Goal: Task Accomplishment & Management: Use online tool/utility

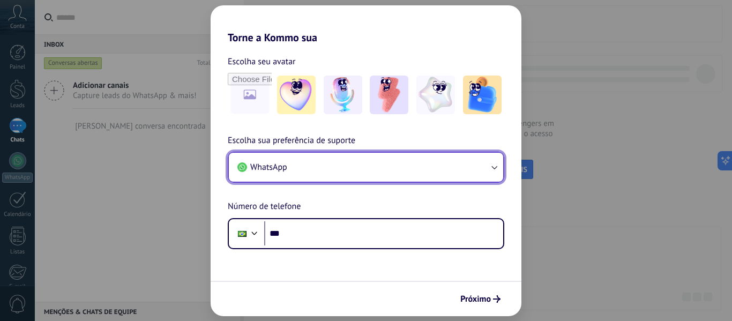
click at [371, 163] on button "WhatsApp" at bounding box center [366, 167] width 274 height 29
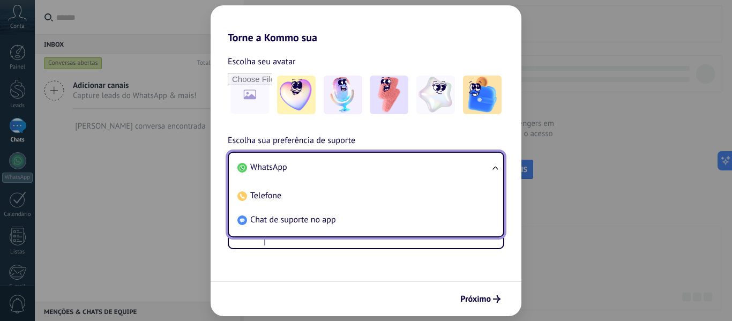
click at [371, 163] on li "WhatsApp" at bounding box center [364, 167] width 262 height 24
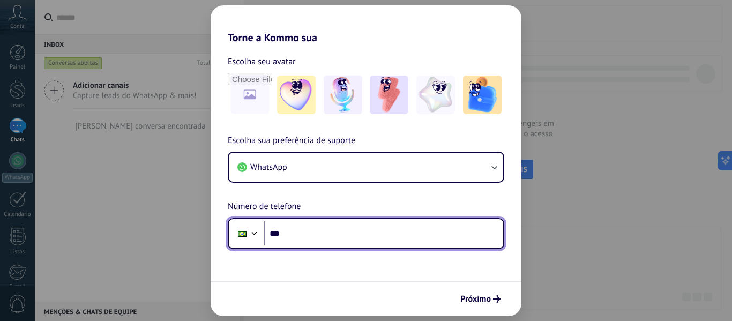
click at [337, 235] on input "***" at bounding box center [383, 233] width 239 height 25
type input "**********"
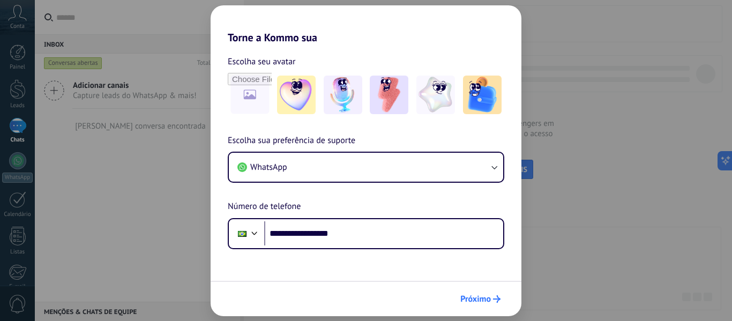
click at [474, 295] on span "Próximo" at bounding box center [475, 299] width 31 height 8
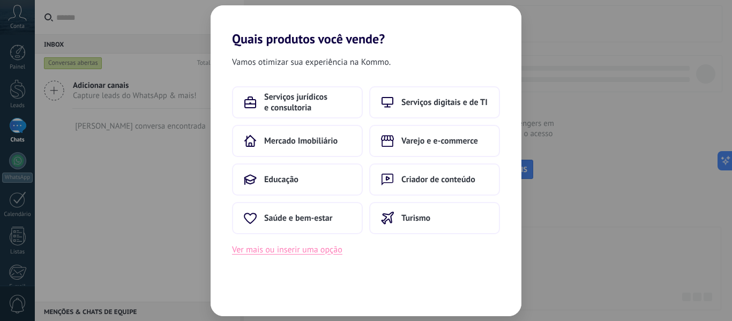
click at [301, 249] on button "Ver mais ou inserir uma opção" at bounding box center [287, 250] width 110 height 14
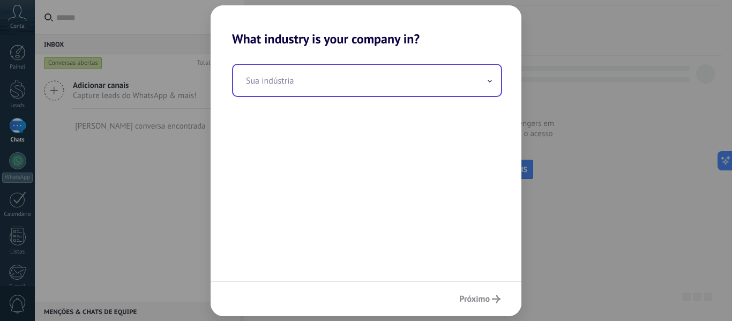
click at [343, 85] on input "text" at bounding box center [367, 80] width 268 height 31
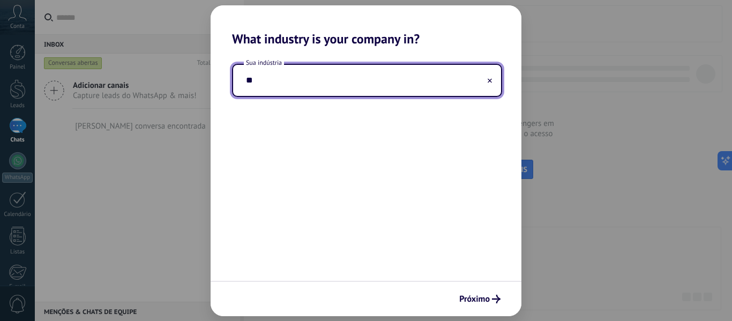
type input "*"
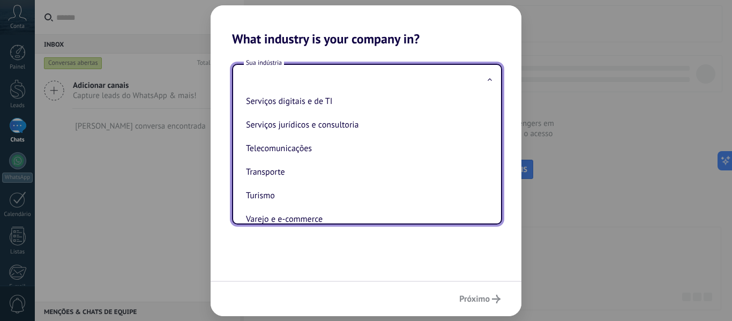
scroll to position [284, 0]
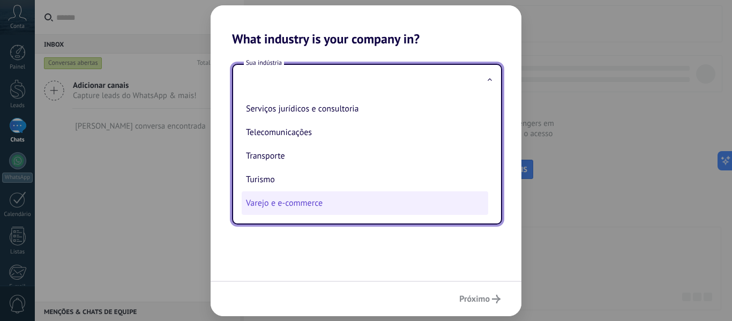
click at [328, 202] on li "Varejo e e-commerce" at bounding box center [365, 203] width 247 height 24
type input "**********"
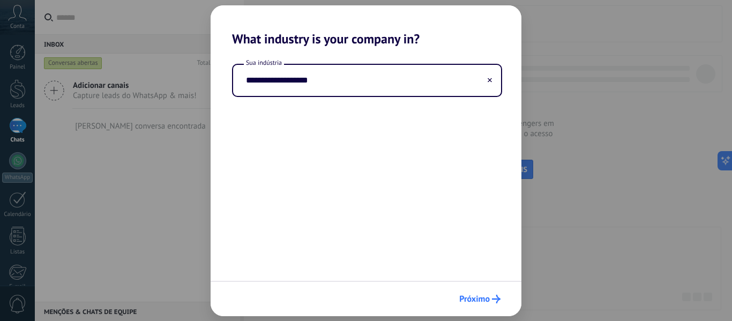
click at [471, 299] on span "Próximo" at bounding box center [474, 299] width 31 height 8
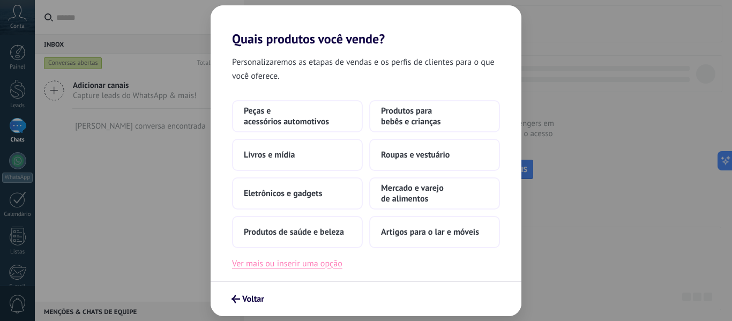
click at [319, 266] on button "Ver mais ou inserir uma opção" at bounding box center [287, 264] width 110 height 14
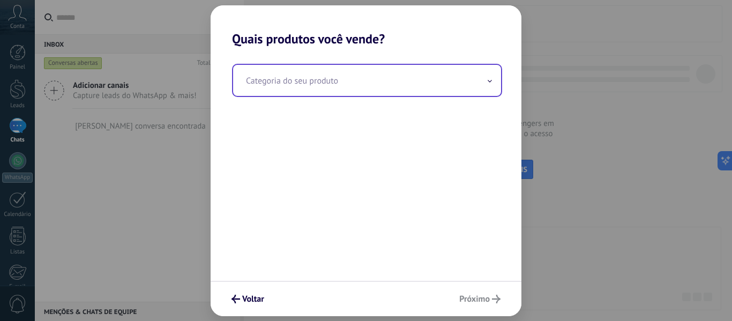
click at [468, 86] on input "text" at bounding box center [367, 80] width 268 height 31
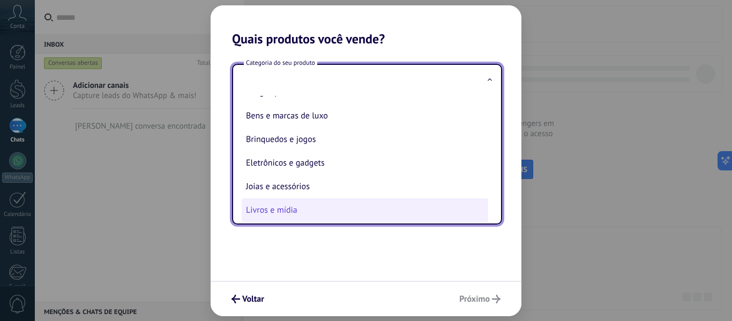
scroll to position [23, 0]
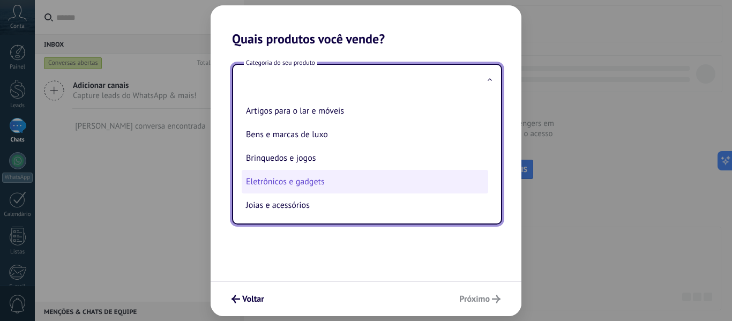
click at [376, 181] on li "Eletrônicos e gadgets" at bounding box center [365, 182] width 247 height 24
type input "**********"
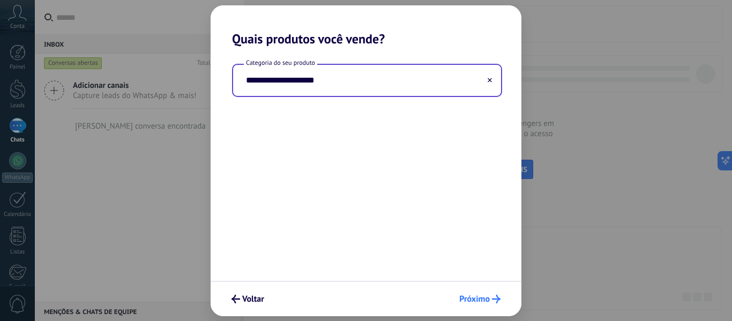
click at [470, 293] on button "Próximo" at bounding box center [479, 299] width 51 height 18
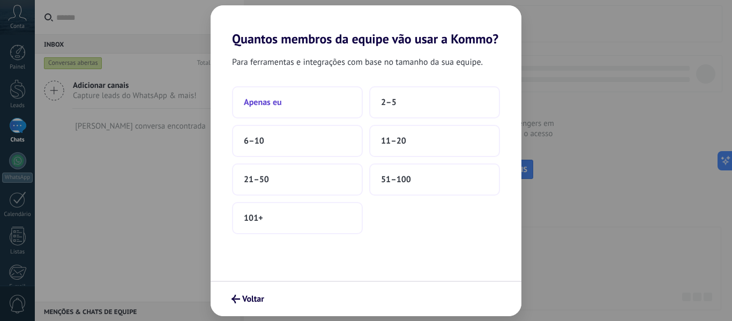
click at [329, 108] on button "Apenas eu" at bounding box center [297, 102] width 131 height 32
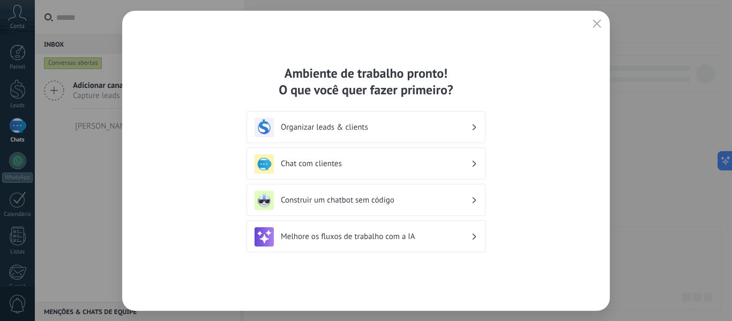
click at [392, 132] on div "Organizar leads & clients" at bounding box center [366, 127] width 223 height 19
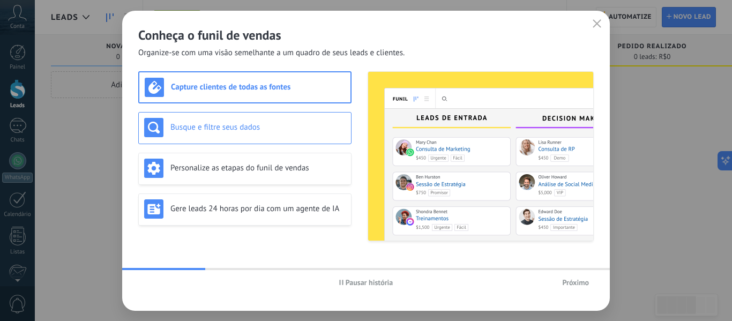
click at [287, 124] on h3 "Busque e filtre seus dados" at bounding box center [257, 127] width 175 height 10
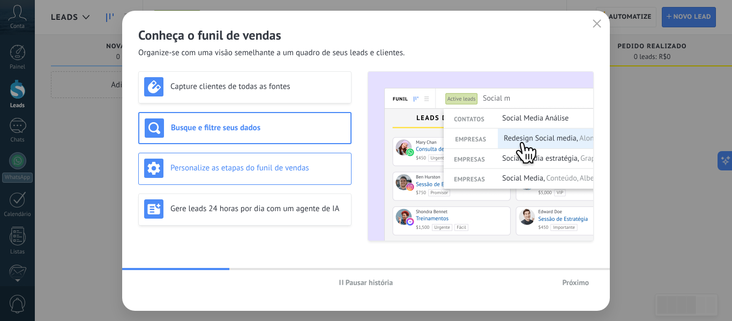
click at [281, 164] on h3 "Personalize as etapas do funil de vendas" at bounding box center [257, 168] width 175 height 10
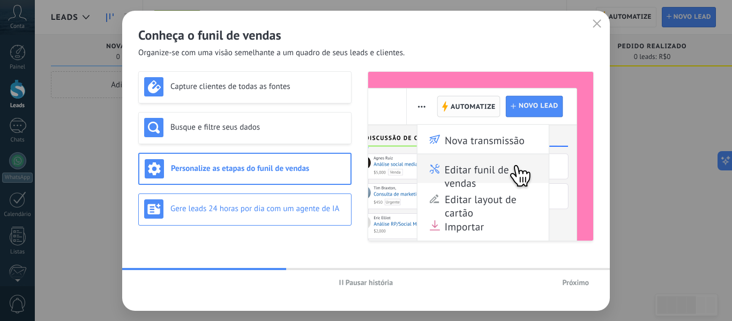
click at [290, 205] on h3 "Gere leads 24 horas por dia com um agente de IA" at bounding box center [257, 209] width 175 height 10
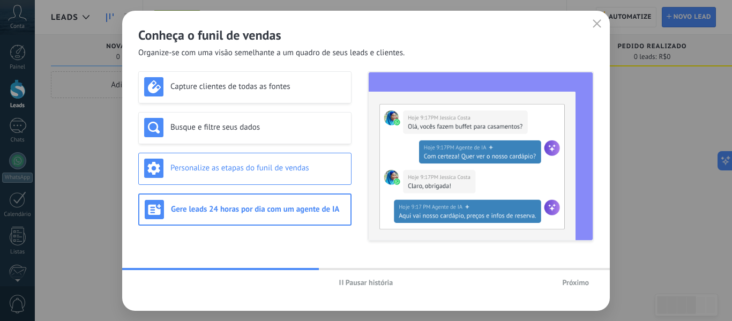
click at [285, 172] on h3 "Personalize as etapas do funil de vendas" at bounding box center [257, 168] width 175 height 10
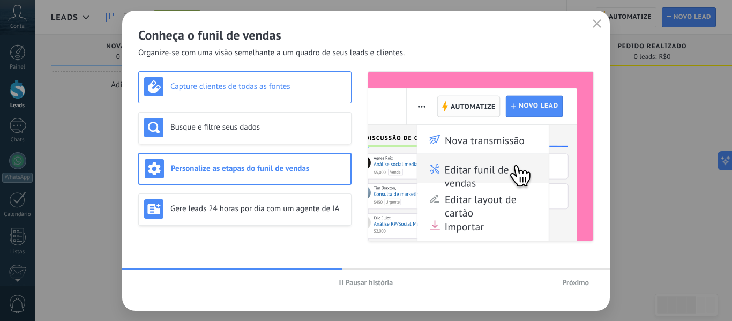
click at [291, 96] on div "Capture clientes de todas as fontes" at bounding box center [244, 87] width 213 height 32
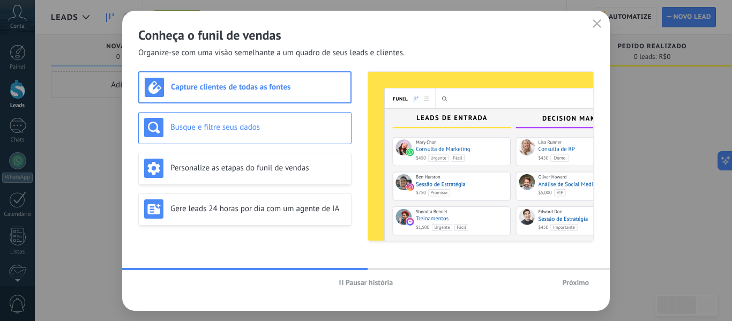
click at [287, 125] on h3 "Busque e filtre seus dados" at bounding box center [257, 127] width 175 height 10
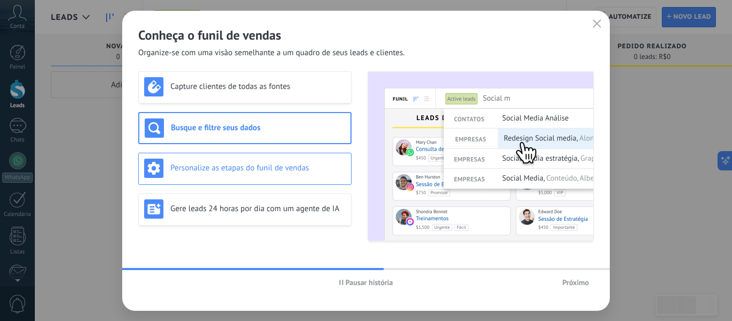
click at [286, 175] on div "Personalize as etapas do funil de vendas" at bounding box center [245, 168] width 202 height 19
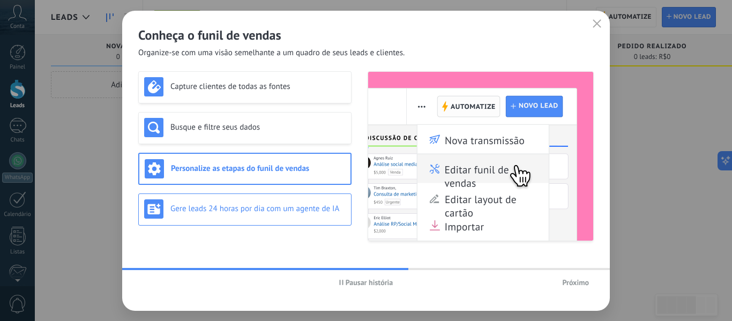
click at [291, 214] on div "Gere leads 24 horas por dia com um agente de IA" at bounding box center [245, 208] width 202 height 19
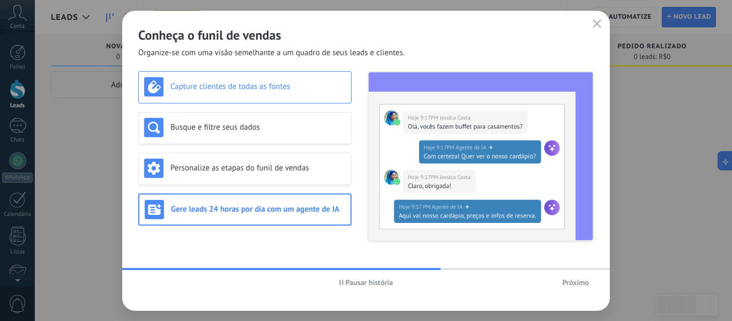
click at [284, 91] on h3 "Capture clientes de todas as fontes" at bounding box center [257, 86] width 175 height 10
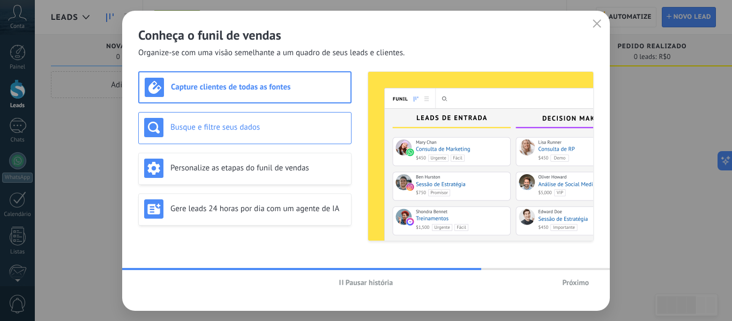
click at [280, 118] on div "Busque e filtre seus dados" at bounding box center [245, 127] width 202 height 19
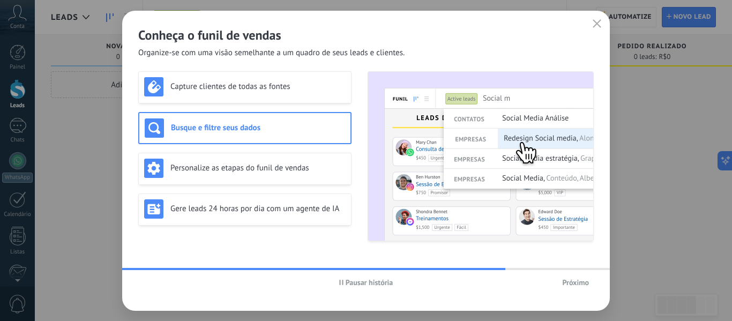
click at [277, 149] on div "Capture clientes de todas as fontes Busque e filtre seus dados Personalize as e…" at bounding box center [244, 156] width 213 height 170
click at [568, 282] on span "Próximo" at bounding box center [575, 283] width 27 height 8
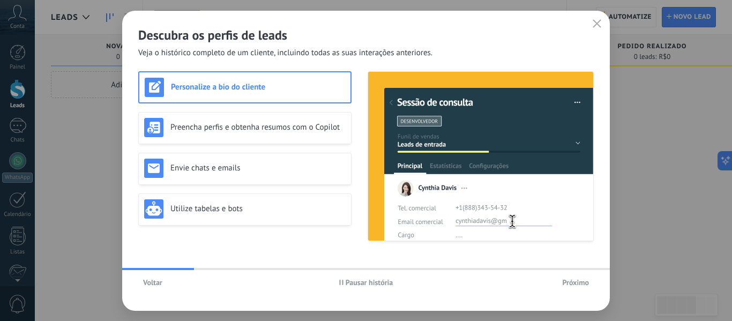
click at [590, 281] on button "Próximo" at bounding box center [575, 282] width 36 height 16
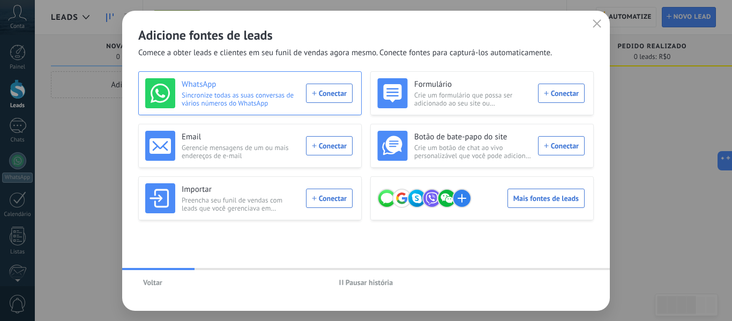
click at [333, 92] on div "WhatsApp Sincronize todas as suas conversas de vários números do WhatsApp Conec…" at bounding box center [248, 93] width 207 height 30
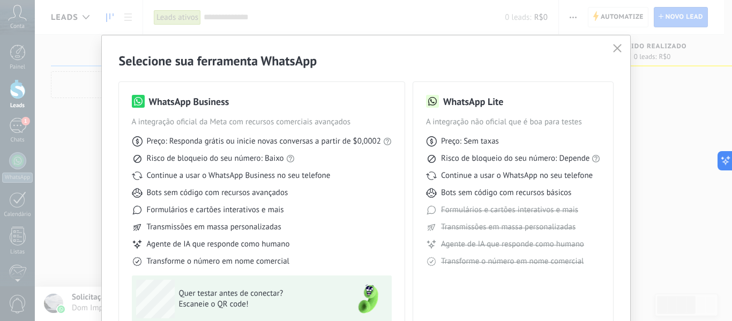
scroll to position [54, 0]
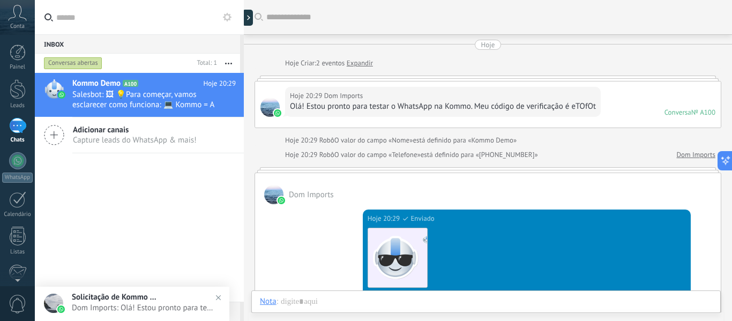
scroll to position [368, 0]
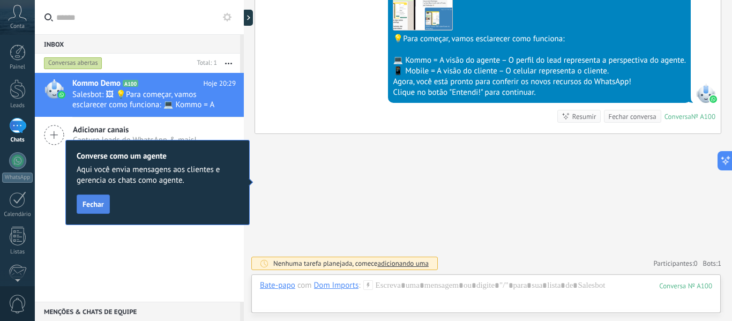
click at [103, 203] on span "Fechar" at bounding box center [93, 204] width 21 height 8
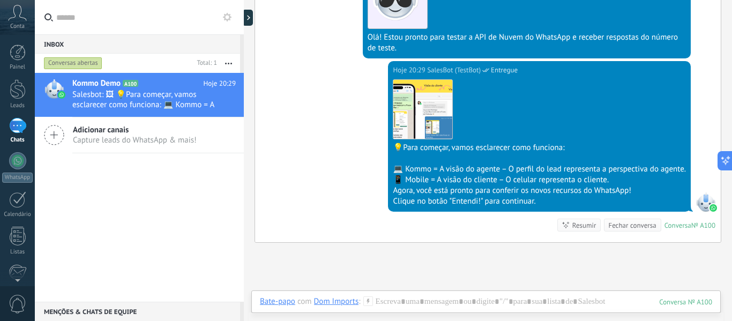
scroll to position [268, 0]
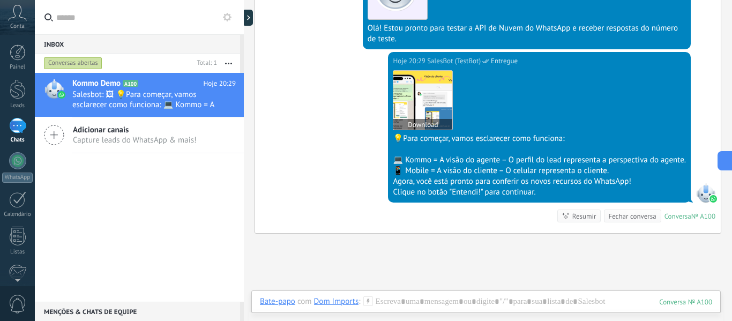
click at [406, 80] on img at bounding box center [422, 100] width 59 height 59
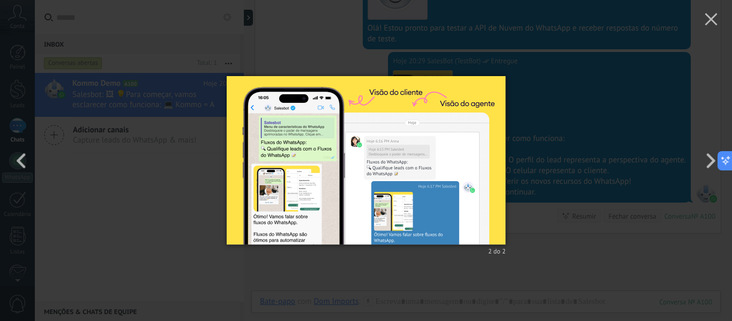
click at [349, 173] on img at bounding box center [366, 161] width 279 height 212
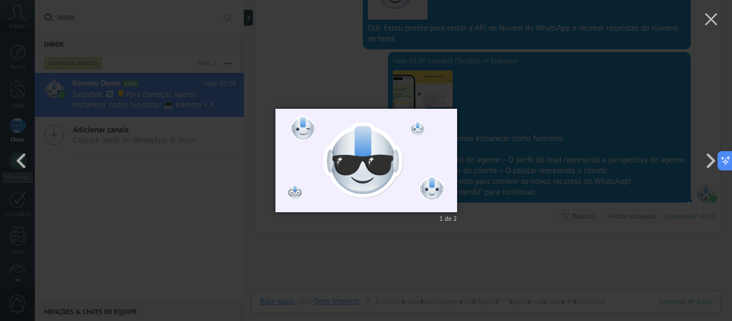
click at [358, 169] on img at bounding box center [366, 160] width 182 height 146
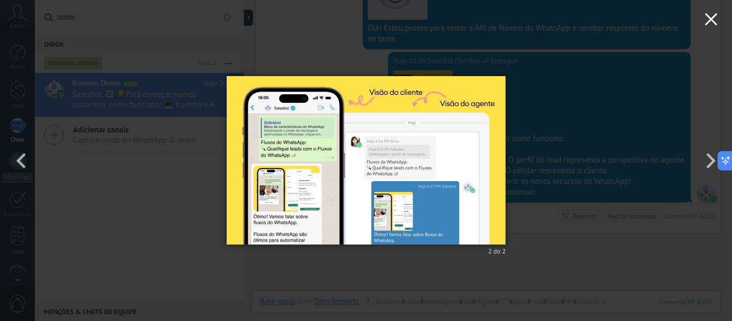
click at [714, 17] on use "button" at bounding box center [711, 19] width 12 height 12
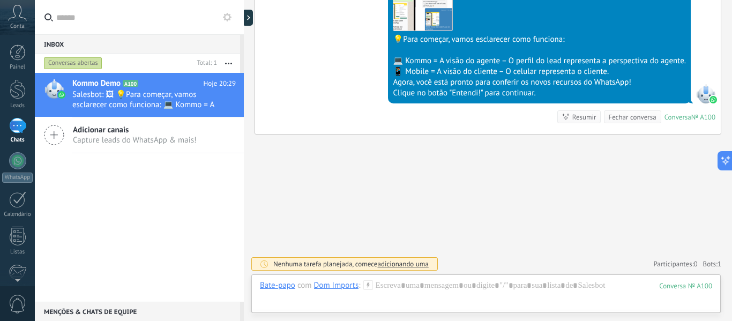
scroll to position [368, 0]
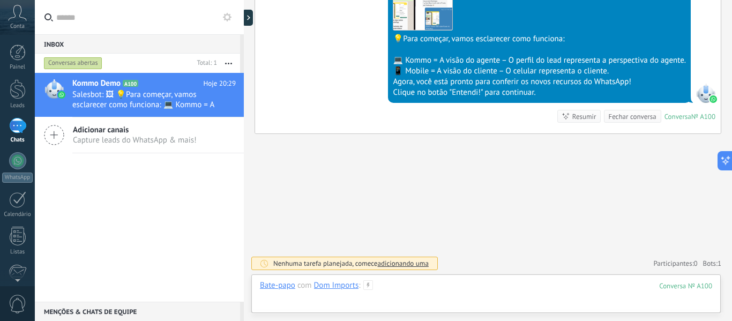
click at [453, 287] on div at bounding box center [486, 296] width 452 height 32
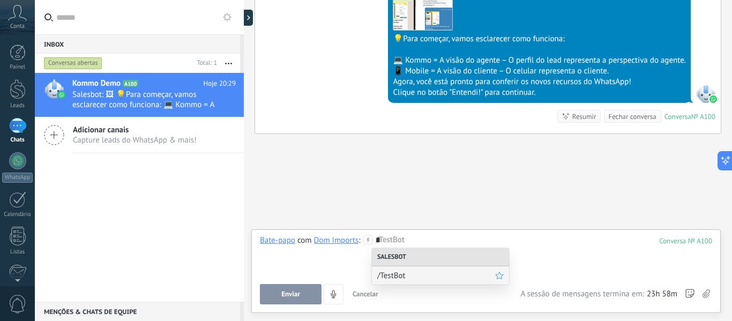
click at [413, 274] on span "/TestBot" at bounding box center [436, 276] width 118 height 10
click at [300, 295] on span "Executar" at bounding box center [291, 294] width 26 height 8
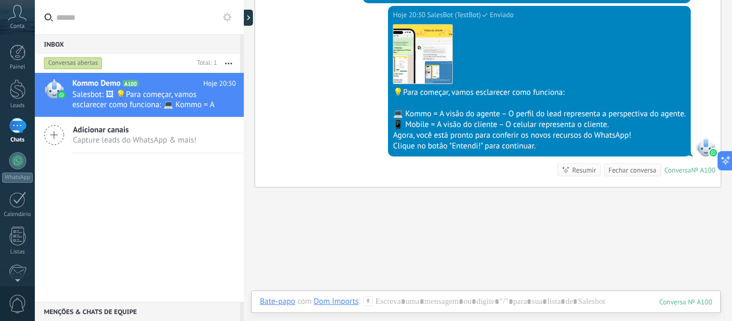
scroll to position [631, 0]
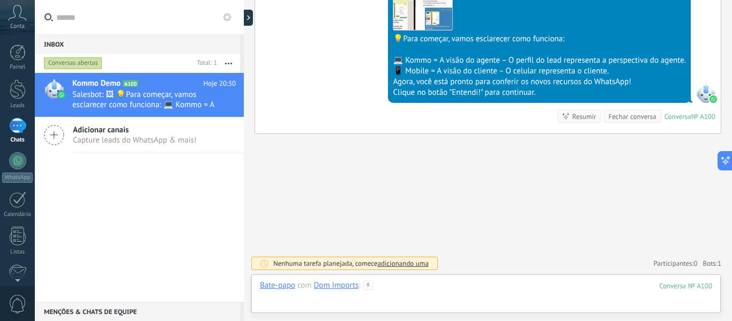
click at [341, 300] on div at bounding box center [486, 296] width 452 height 32
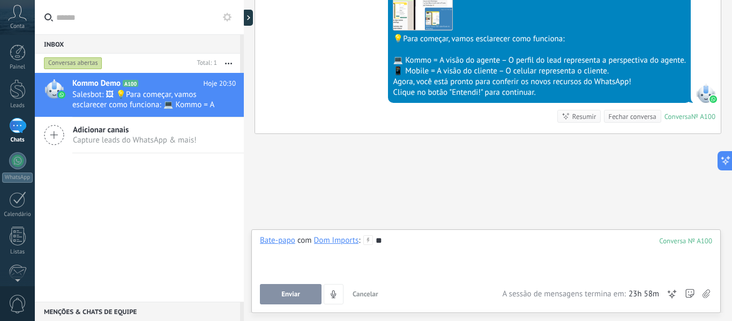
click at [304, 289] on button "Enviar" at bounding box center [291, 294] width 62 height 20
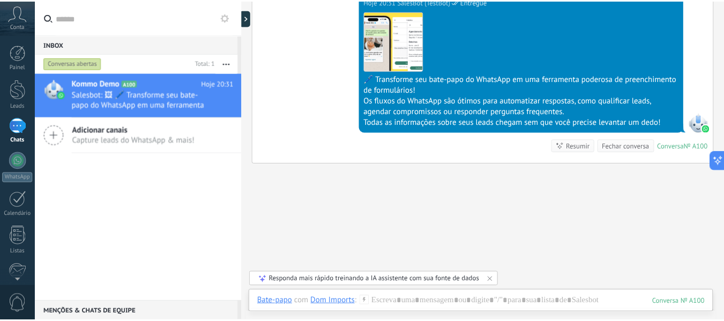
scroll to position [1144, 0]
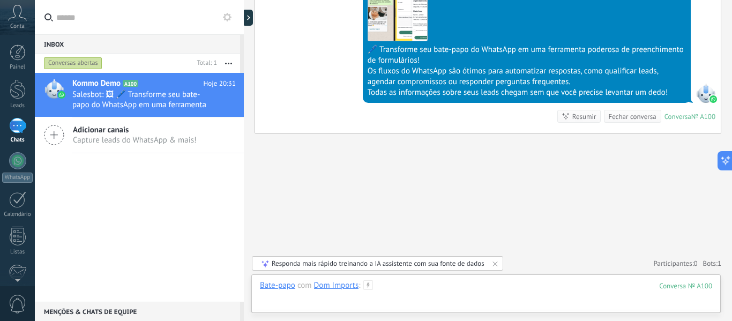
click at [410, 299] on div at bounding box center [486, 296] width 452 height 32
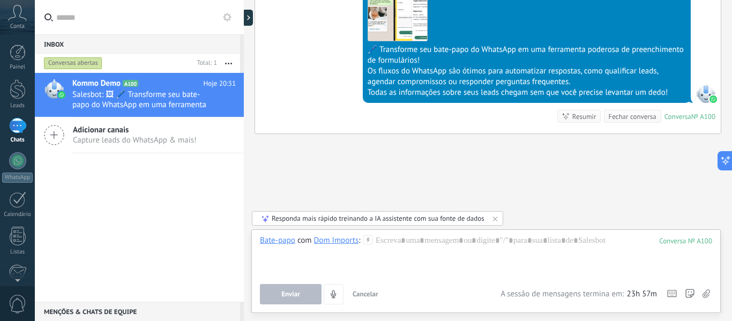
click at [138, 133] on span "Adicionar canais" at bounding box center [135, 130] width 124 height 10
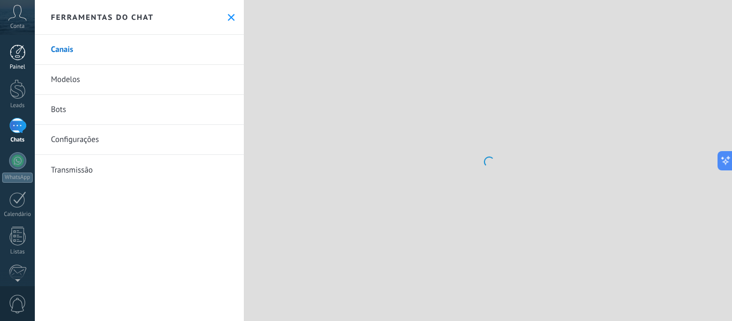
click at [26, 54] on link "Painel" at bounding box center [17, 57] width 35 height 26
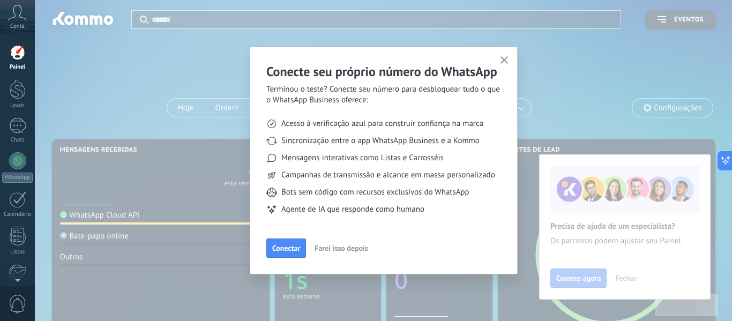
click at [508, 54] on button "button" at bounding box center [504, 61] width 13 height 14
